Goal: Information Seeking & Learning: Compare options

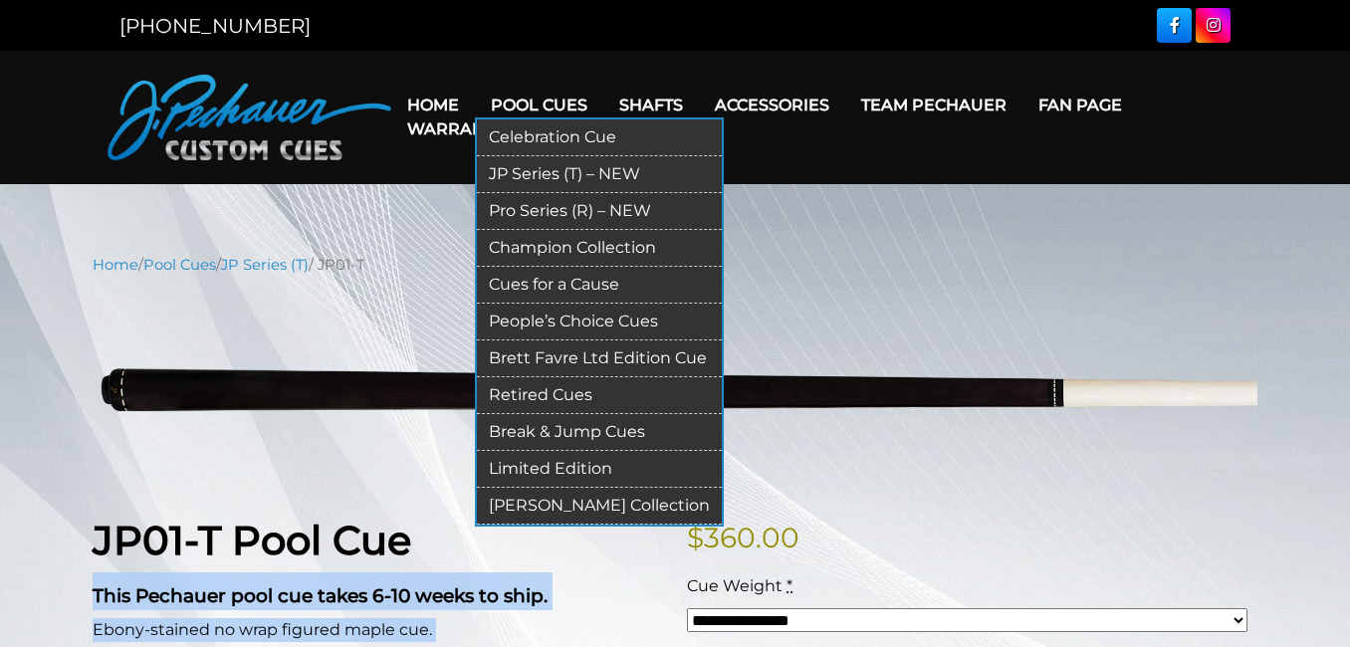
click at [544, 176] on link "JP Series (T) – NEW" at bounding box center [599, 174] width 245 height 37
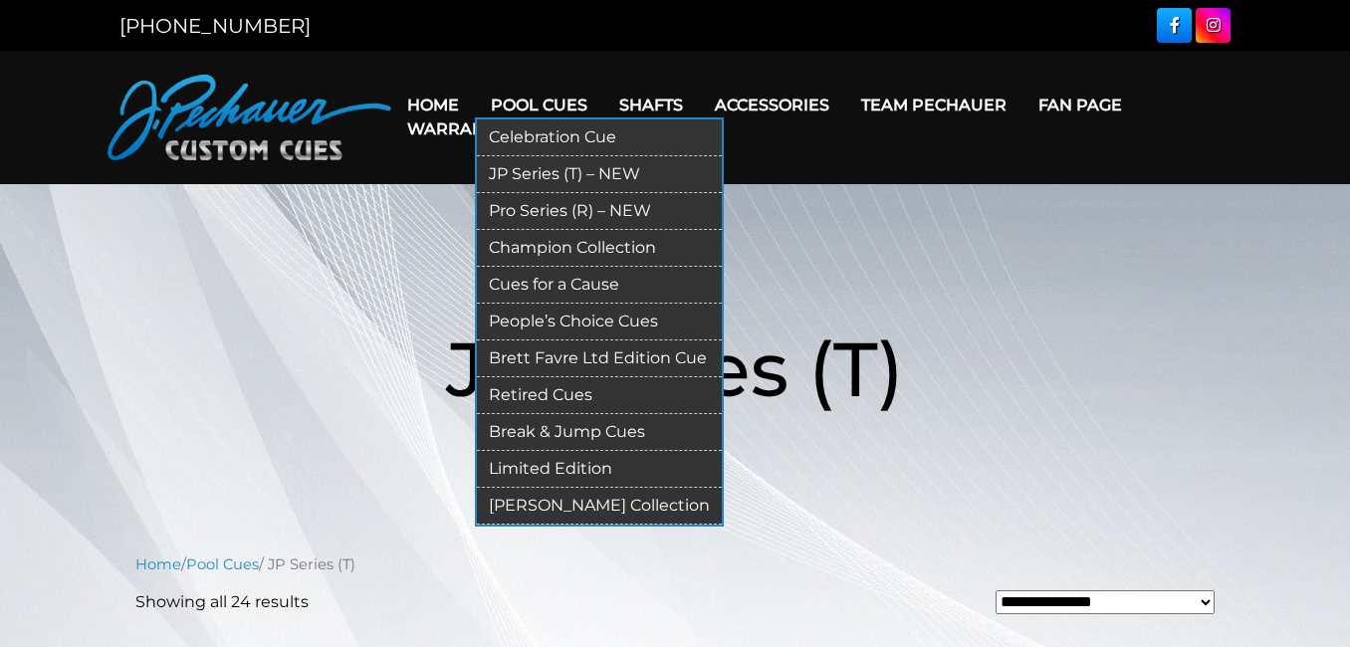
click at [563, 222] on link "Pro Series (R) – NEW" at bounding box center [599, 211] width 245 height 37
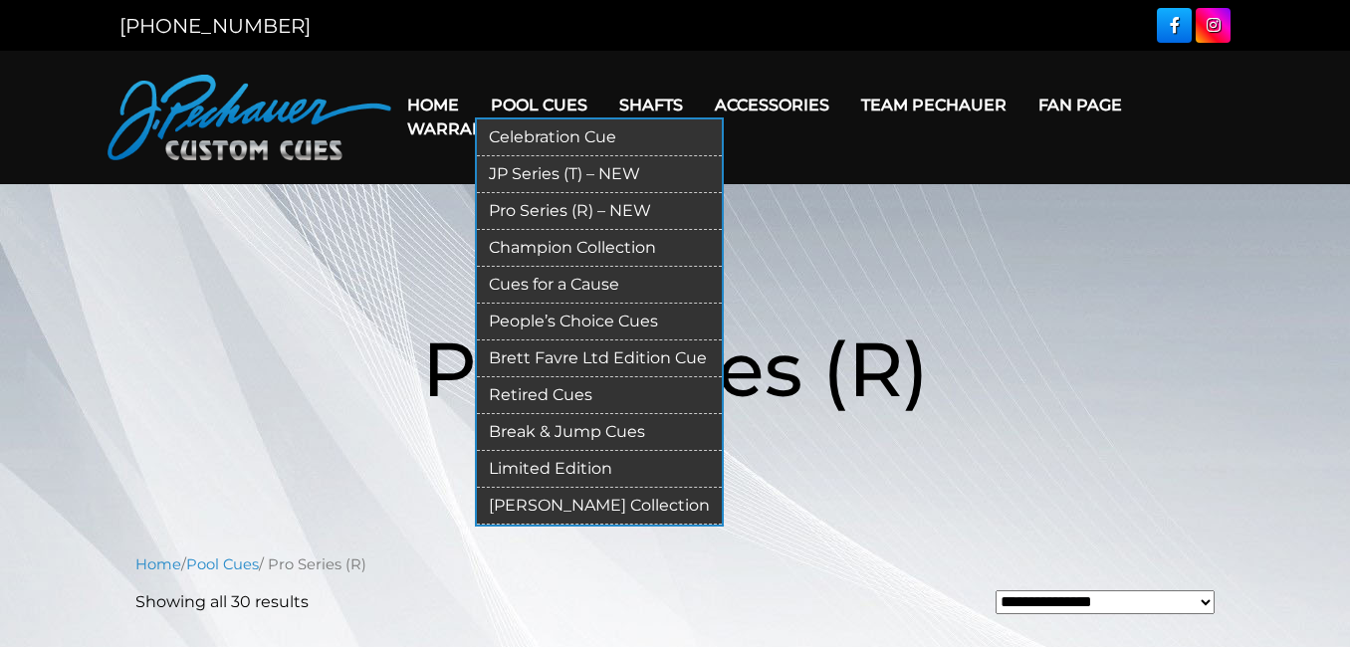
click at [540, 168] on link "JP Series (T) – NEW" at bounding box center [599, 174] width 245 height 37
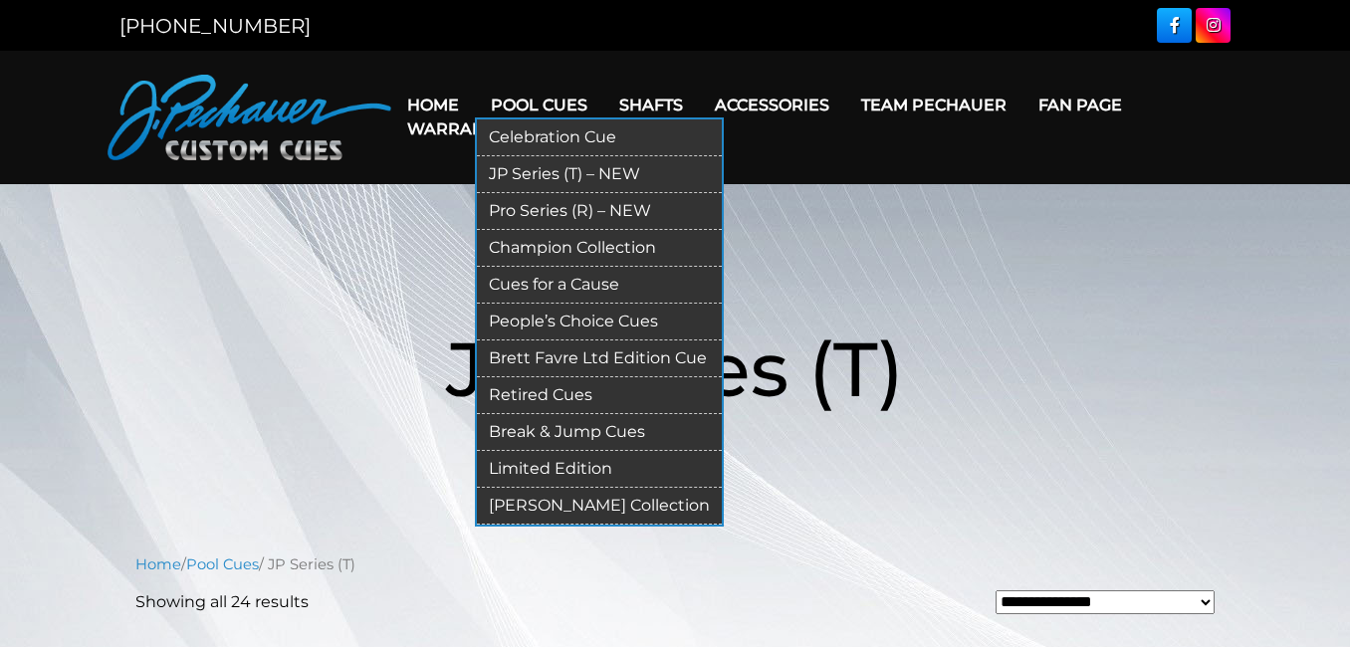
click at [540, 205] on link "Pro Series (R) – NEW" at bounding box center [599, 211] width 245 height 37
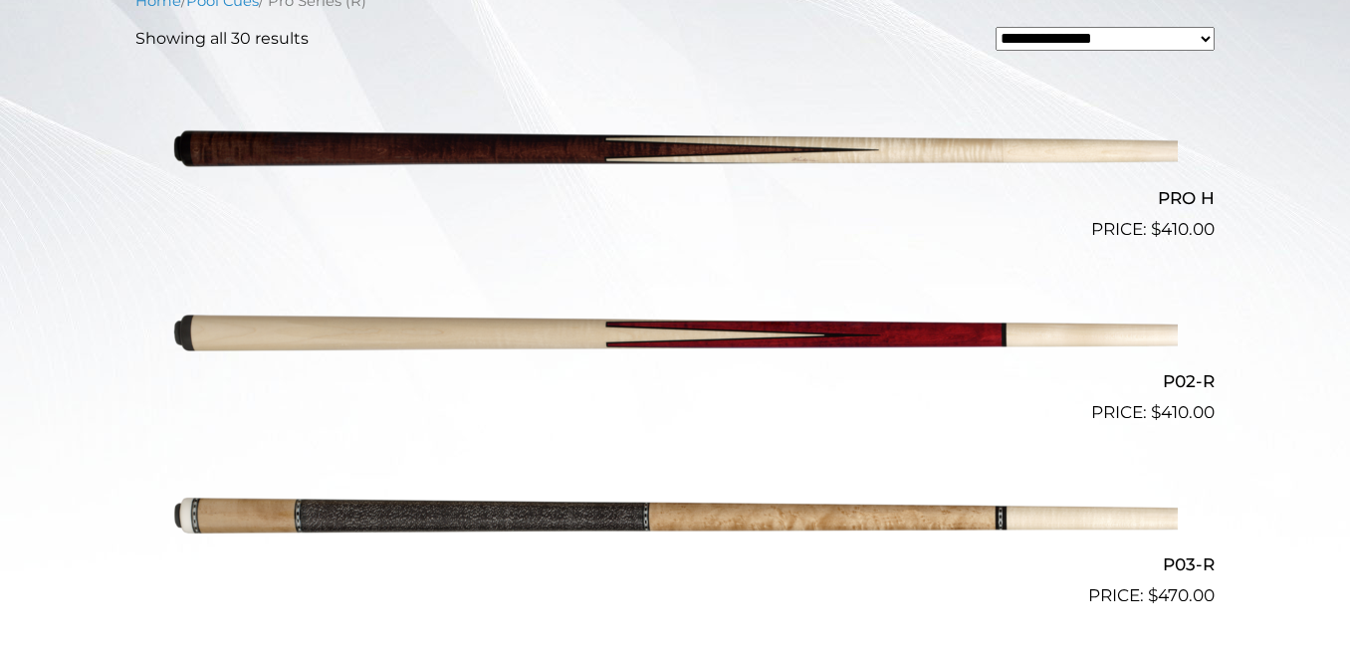
scroll to position [172, 0]
